Goal: Transaction & Acquisition: Purchase product/service

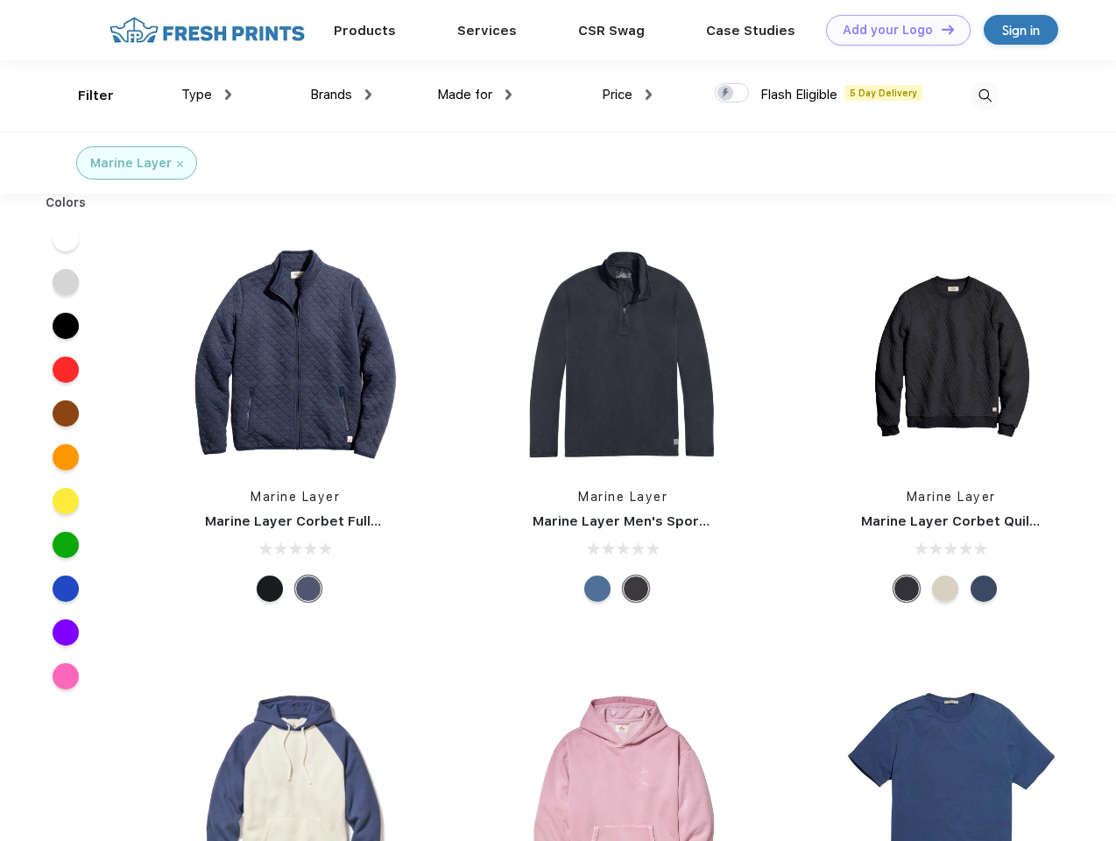
click at [892, 30] on link "Add your Logo Design Tool" at bounding box center [898, 30] width 145 height 31
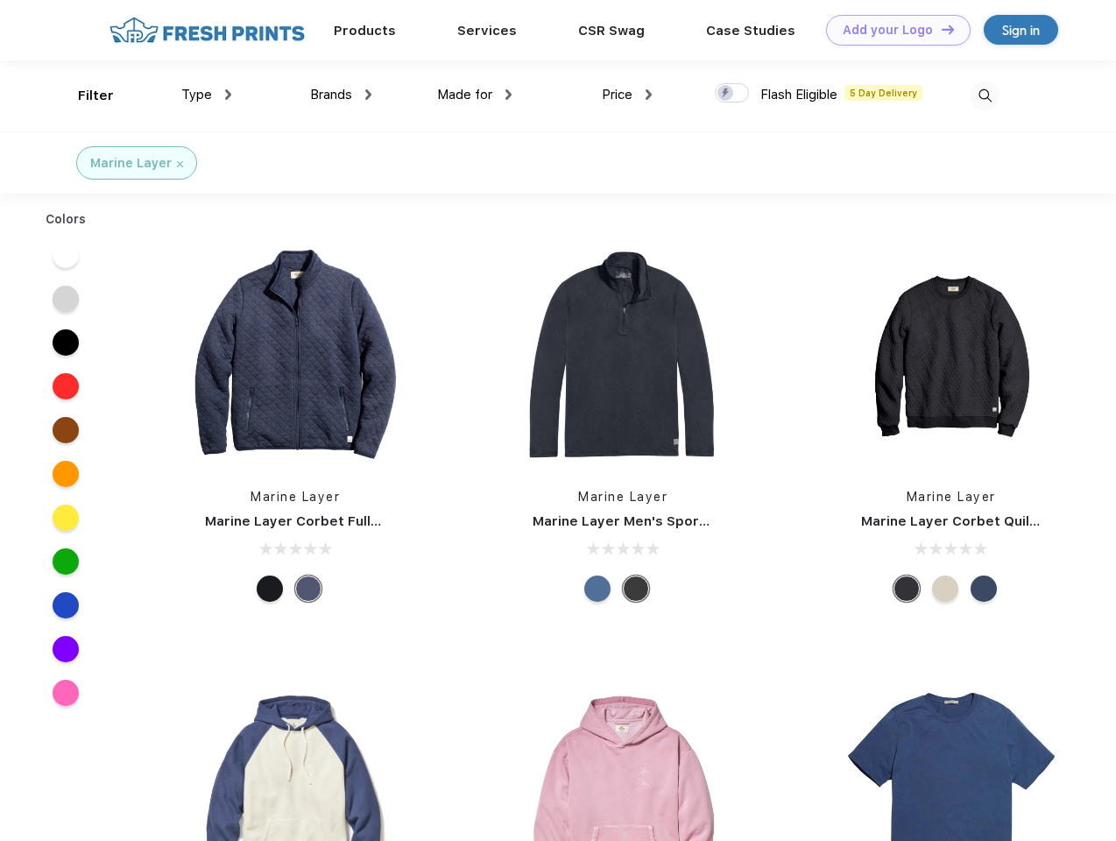
click at [0, 0] on div "Design Tool" at bounding box center [0, 0] width 0 height 0
click at [940, 29] on link "Add your Logo Design Tool" at bounding box center [898, 30] width 145 height 31
click at [84, 95] on div "Filter" at bounding box center [96, 96] width 36 height 20
click at [207, 95] on span "Type" at bounding box center [196, 95] width 31 height 16
click at [341, 95] on span "Brands" at bounding box center [331, 95] width 42 height 16
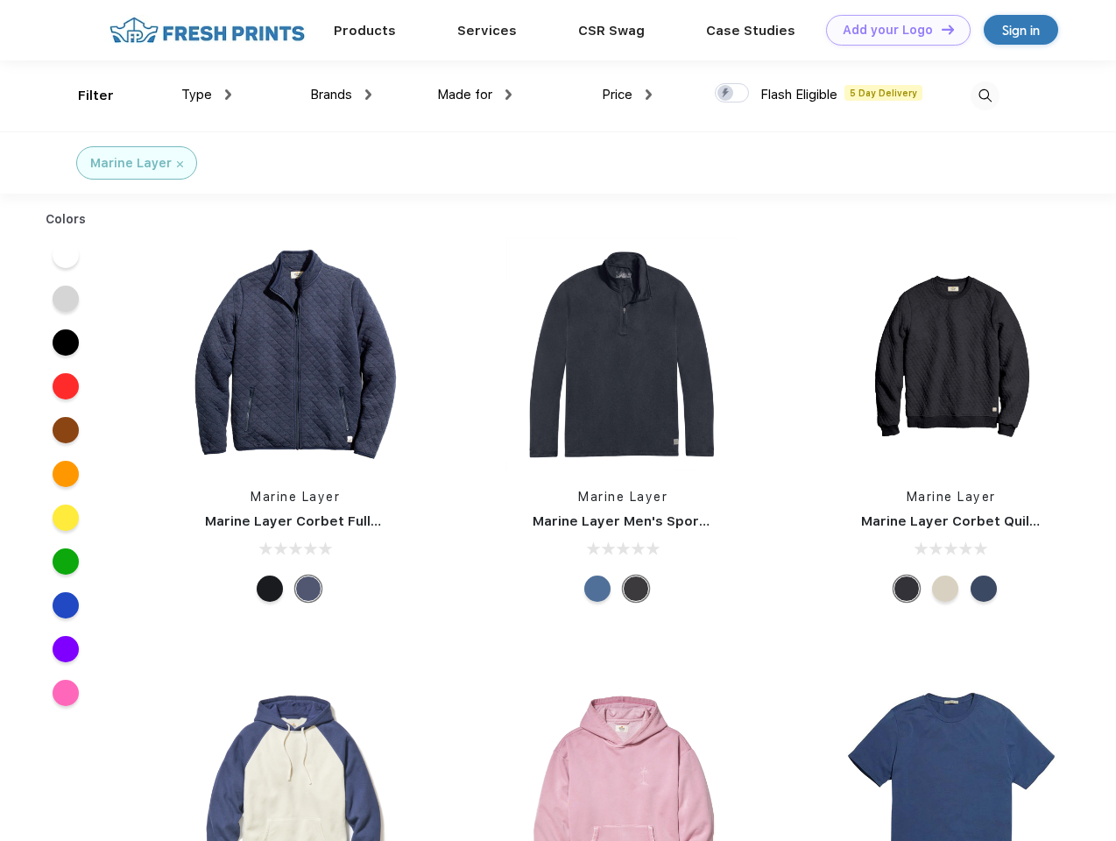
click at [475, 95] on span "Made for" at bounding box center [464, 95] width 55 height 16
click at [627, 95] on span "Price" at bounding box center [617, 95] width 31 height 16
click at [732, 94] on div at bounding box center [732, 92] width 34 height 19
click at [726, 94] on input "checkbox" at bounding box center [720, 87] width 11 height 11
click at [984, 95] on img at bounding box center [984, 95] width 29 height 29
